Goal: Learn about a topic

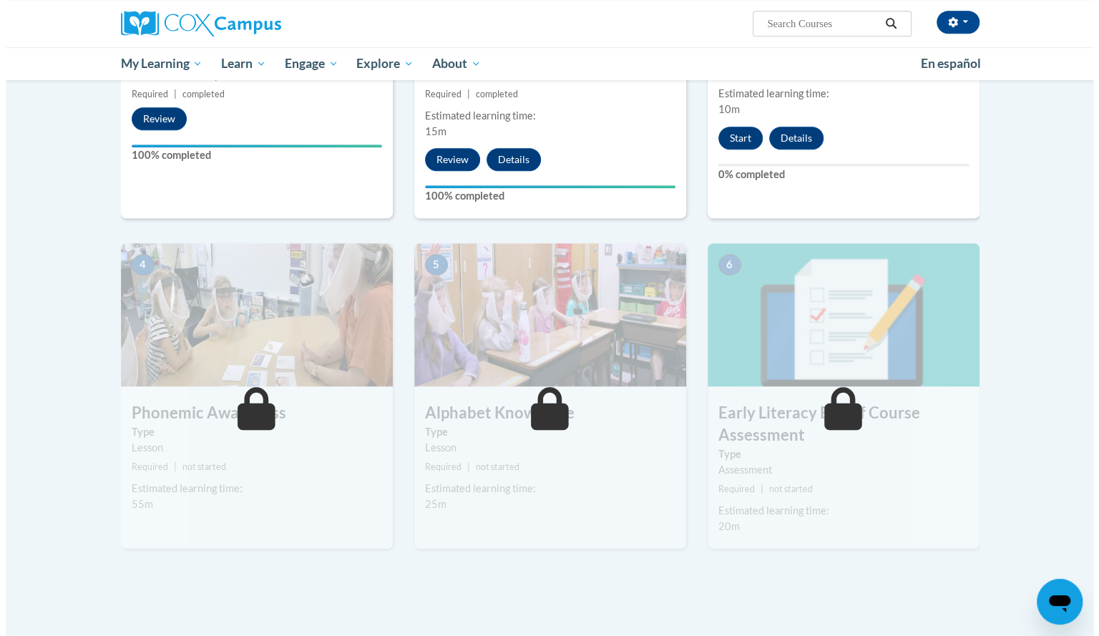
scroll to position [501, 0]
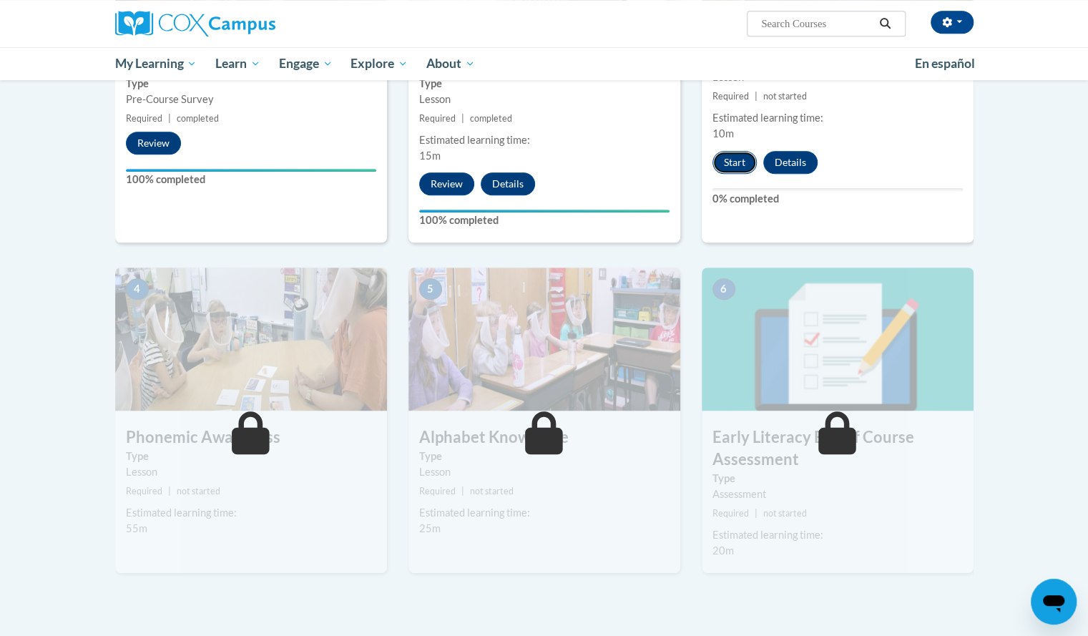
click at [742, 157] on button "Start" at bounding box center [735, 162] width 44 height 23
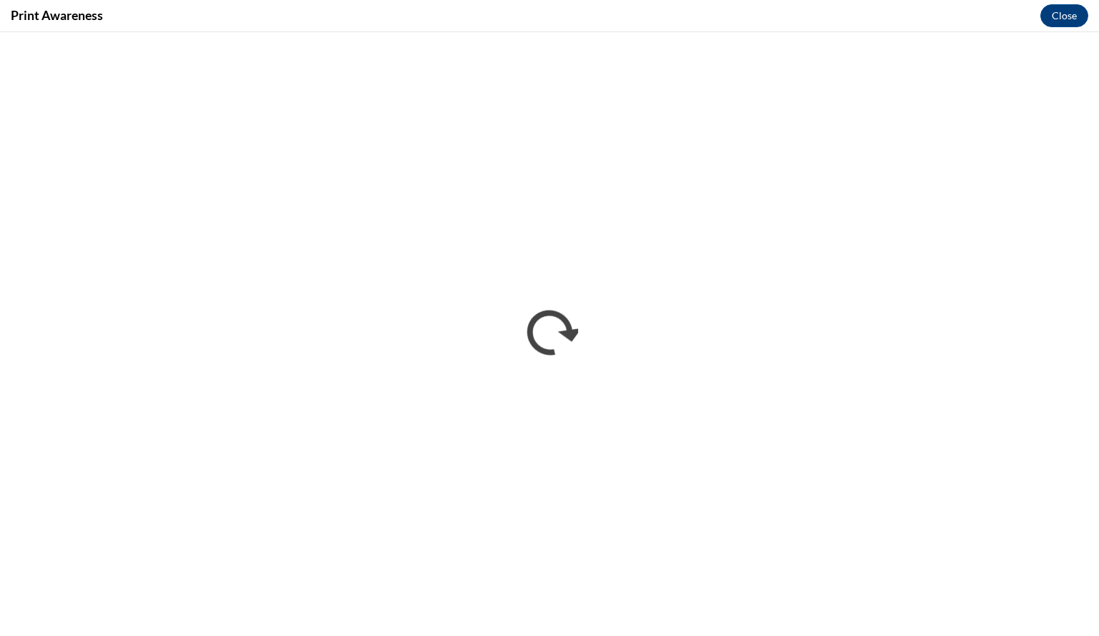
scroll to position [0, 0]
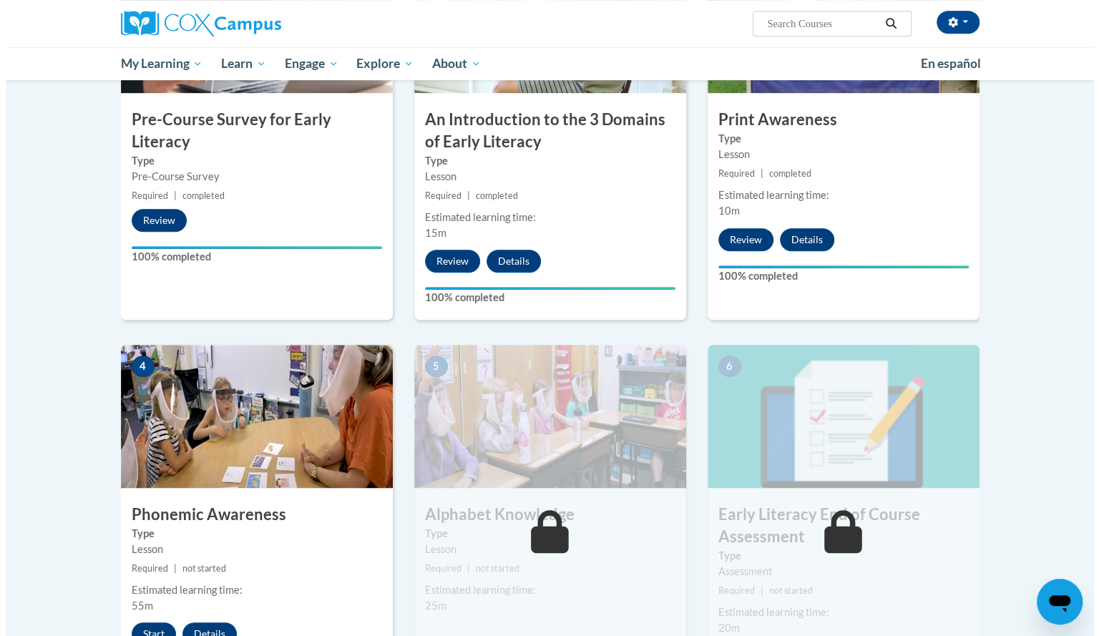
scroll to position [572, 0]
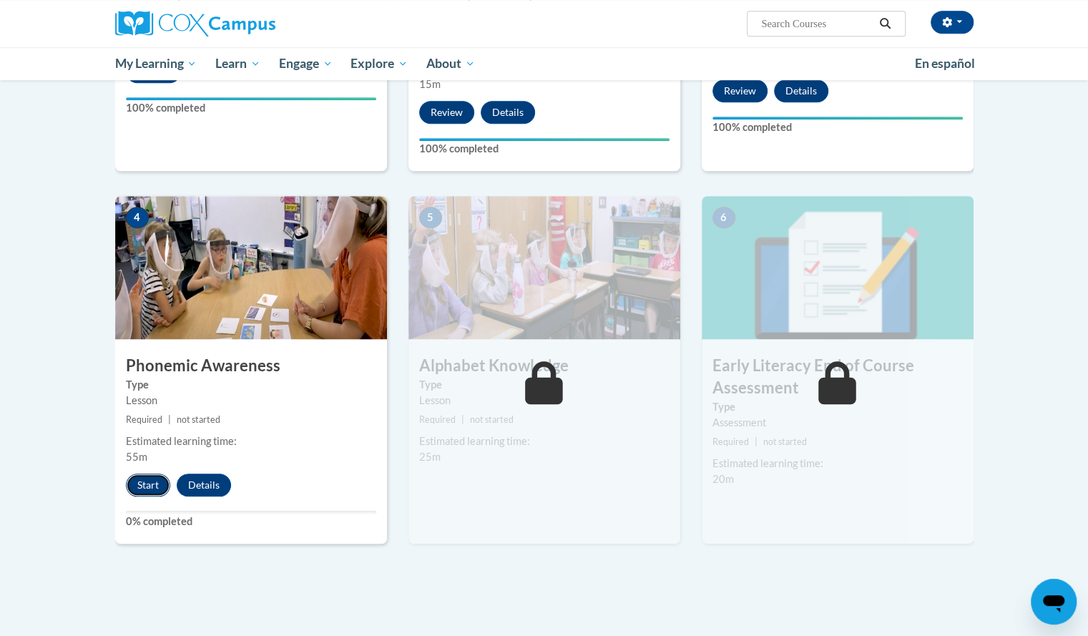
click at [153, 476] on button "Start" at bounding box center [148, 485] width 44 height 23
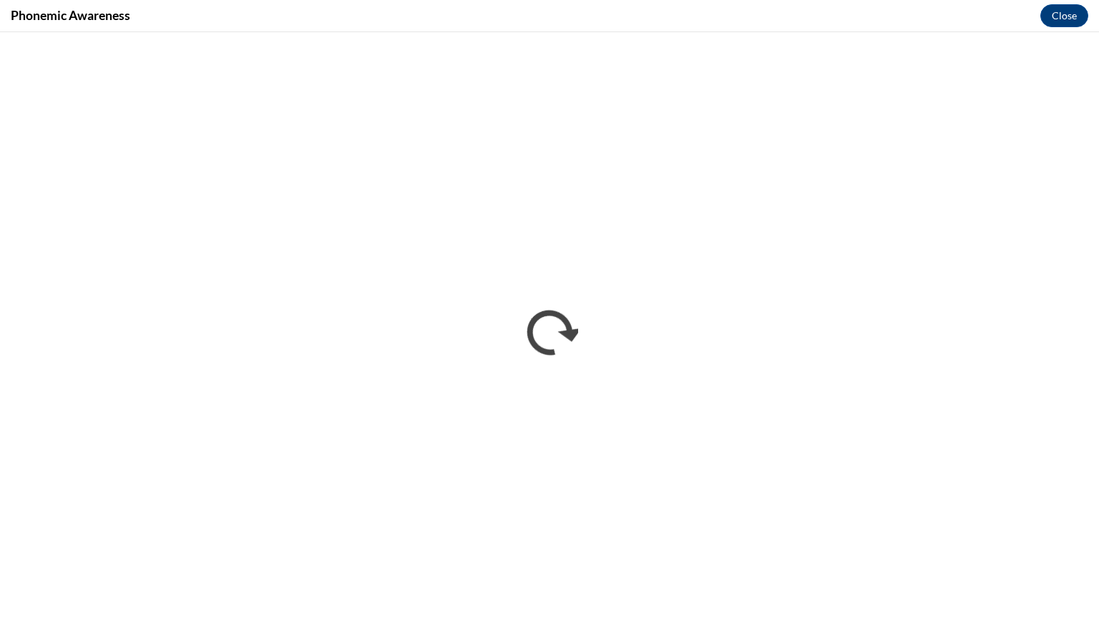
scroll to position [0, 0]
